Goal: Task Accomplishment & Management: Use online tool/utility

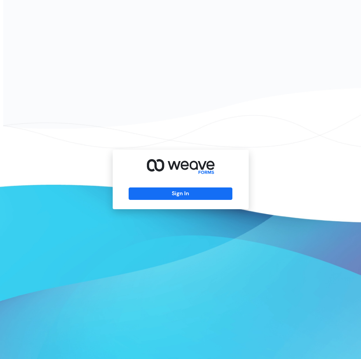
click at [159, 187] on div "Sign In" at bounding box center [181, 179] width 136 height 59
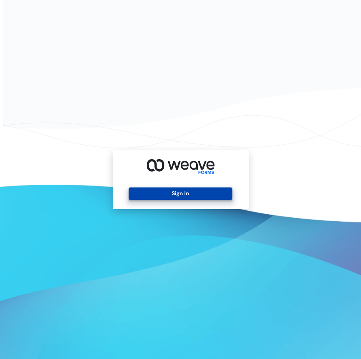
click at [163, 193] on button "Sign In" at bounding box center [181, 194] width 104 height 12
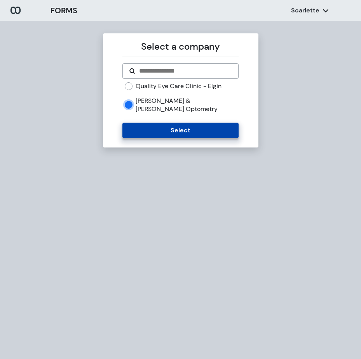
click at [155, 125] on button "Select" at bounding box center [180, 131] width 116 height 16
